Goal: Check status: Check status

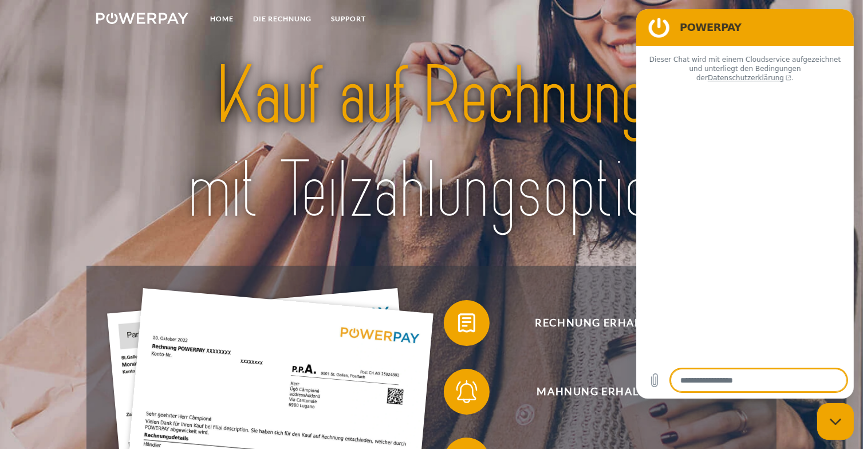
type textarea "*"
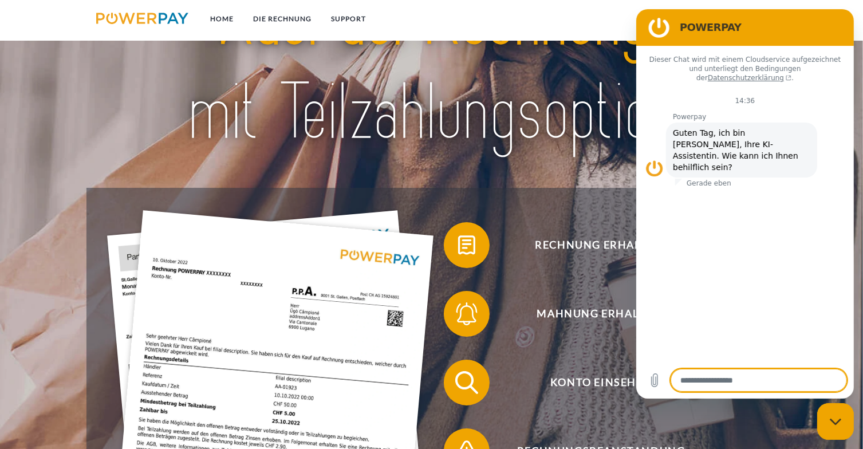
scroll to position [115, 0]
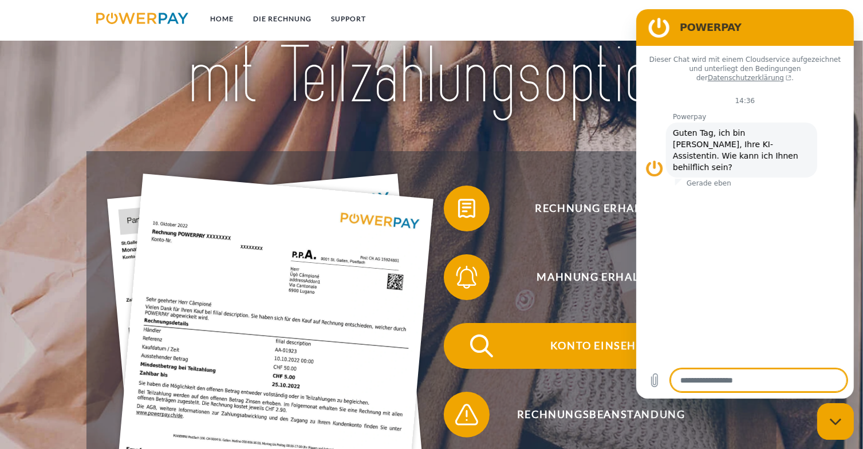
click at [576, 349] on span "Konto einsehen" at bounding box center [601, 346] width 281 height 46
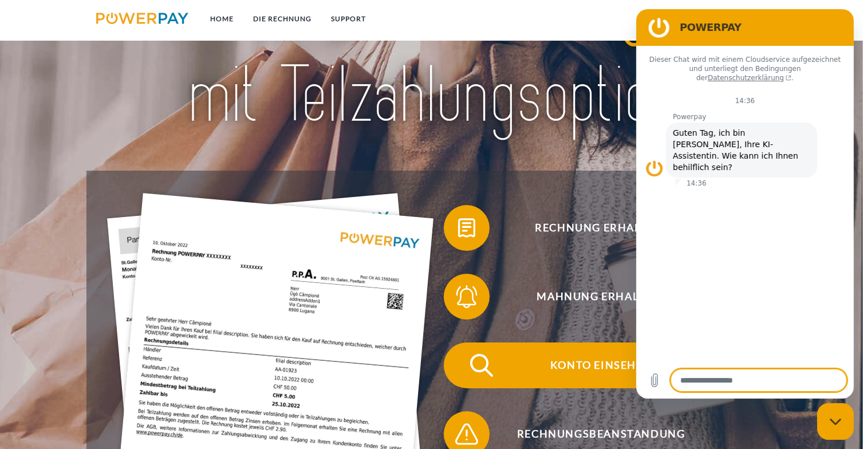
scroll to position [115, 0]
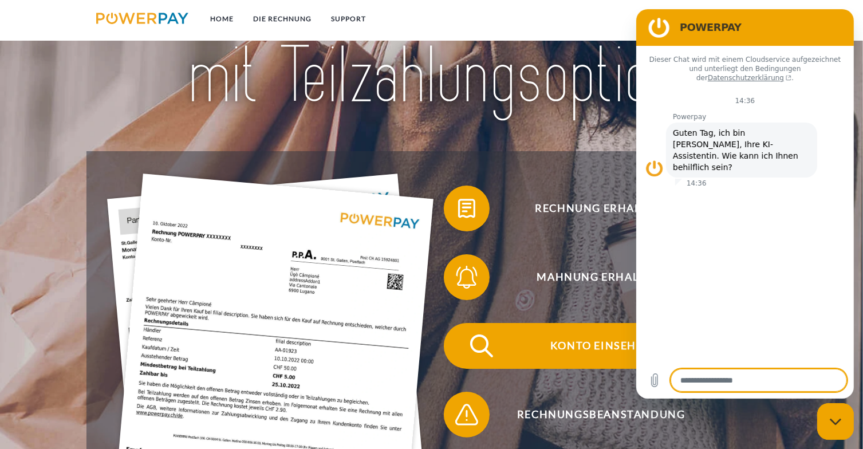
click at [587, 347] on span "Konto einsehen" at bounding box center [601, 346] width 281 height 46
